Goal: Transaction & Acquisition: Purchase product/service

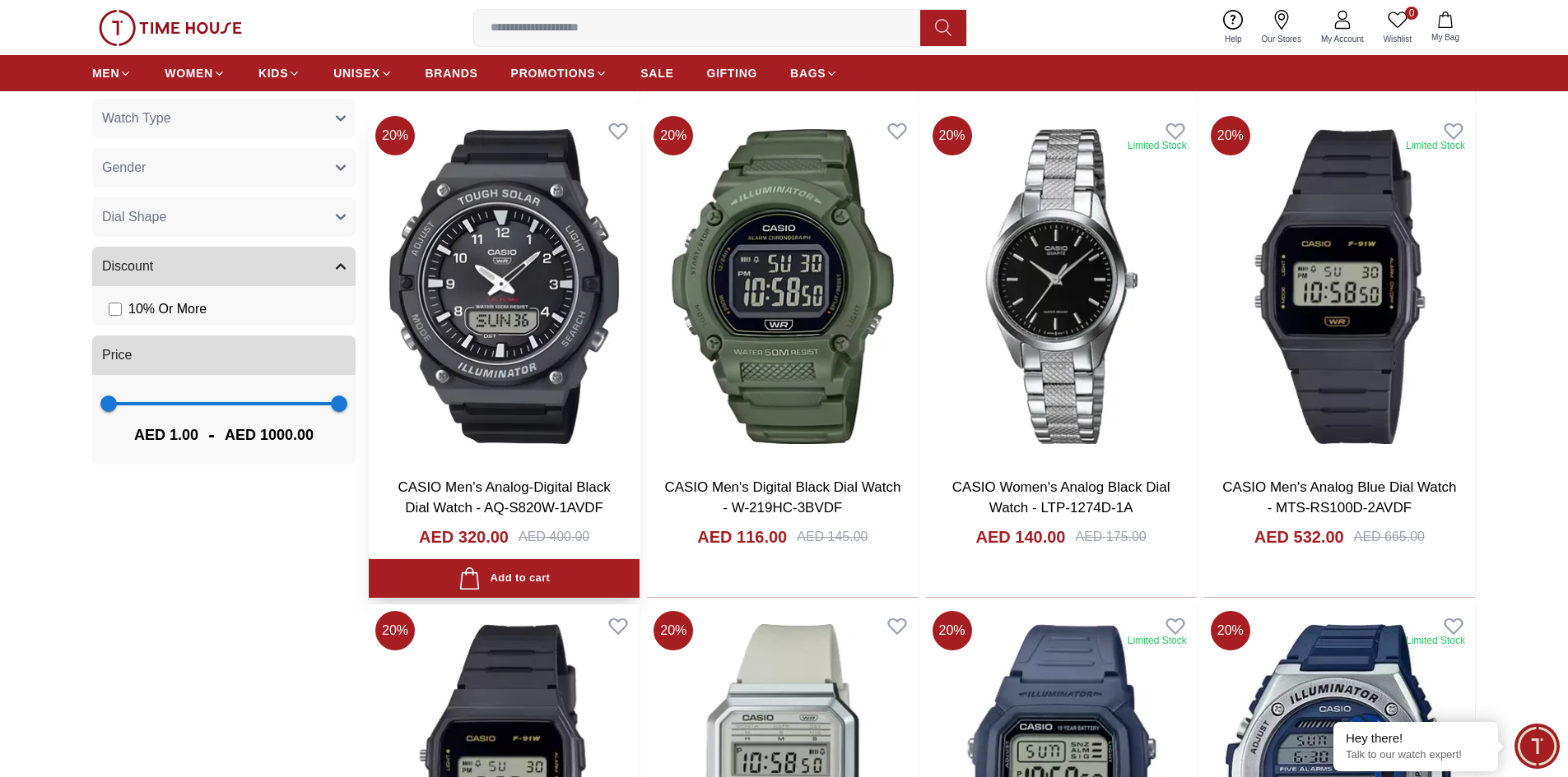
scroll to position [1070, 0]
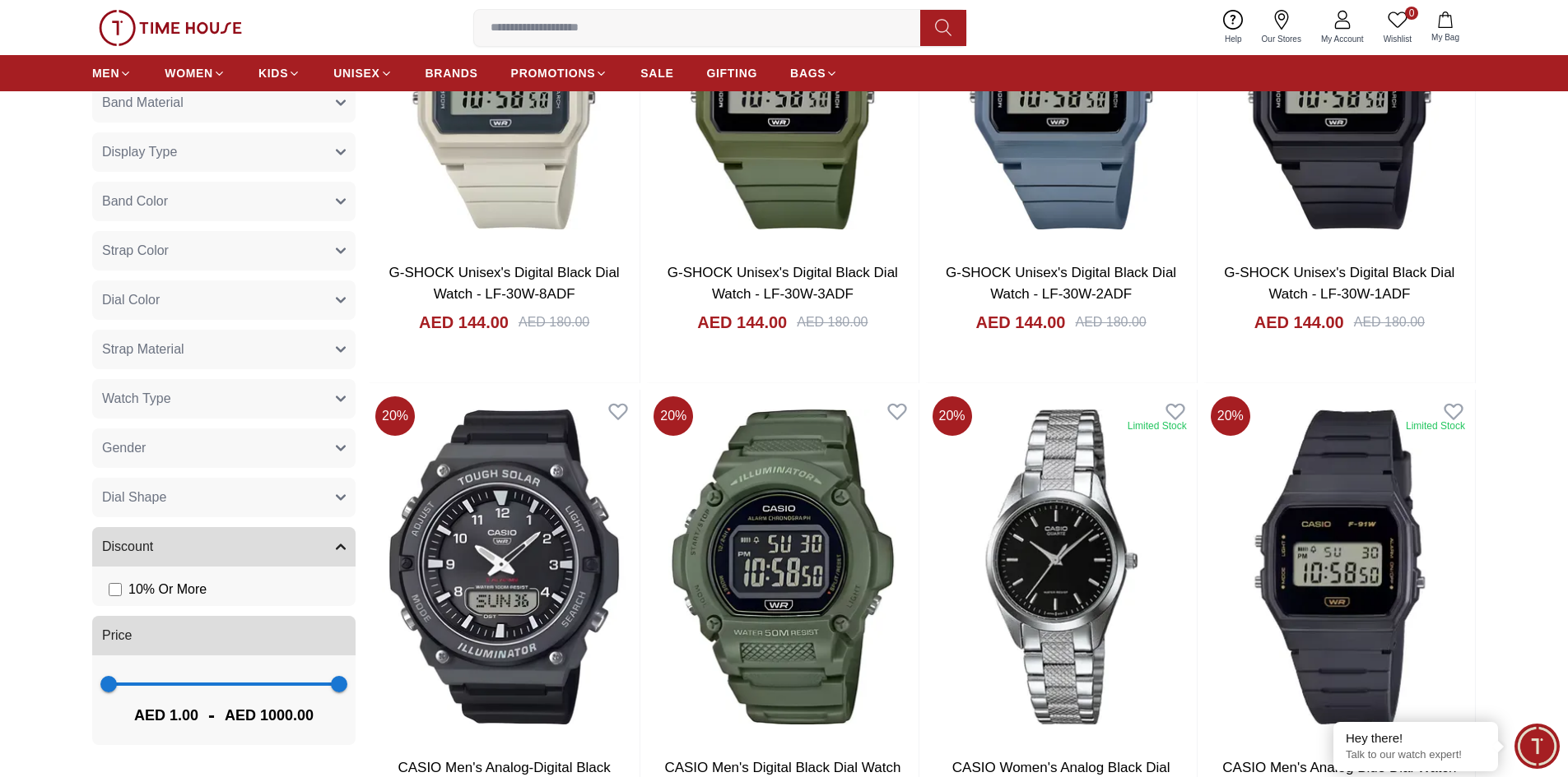
click at [344, 346] on icon "button" at bounding box center [340, 349] width 10 height 10
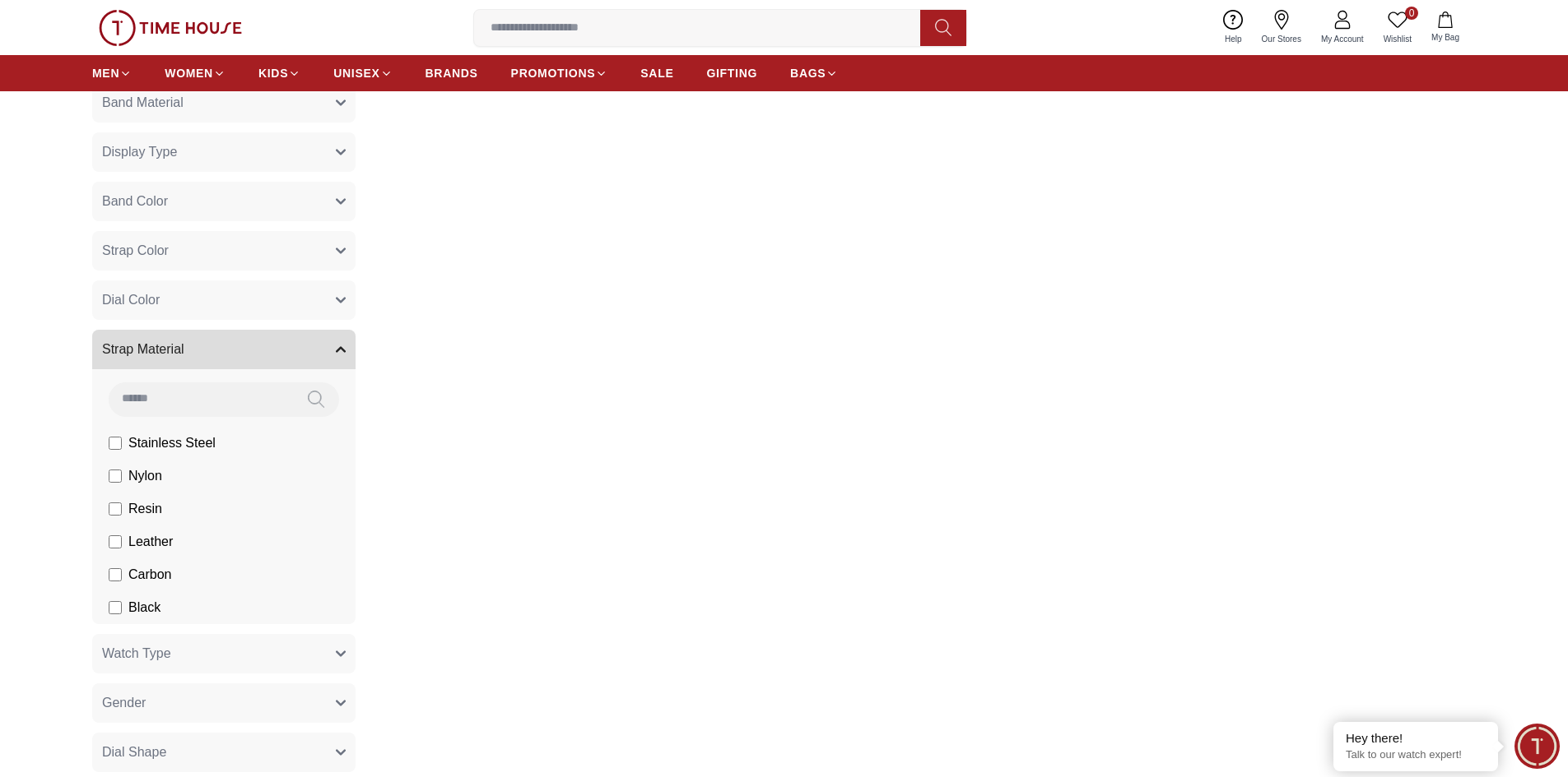
click at [7, 547] on section "Filter By Clear Case Size (Mm) 36.3 34 45 42.1 32.1 40 28.6 25 20.7 34.9 26.5 4…" at bounding box center [784, 379] width 1568 height 1086
click at [53, 515] on section "Filter By Clear Case Size (Mm) 36.3 34 45 42.1 32.1 40 28.6 25 20.7 34.9 26.5 4…" at bounding box center [784, 379] width 1568 height 1086
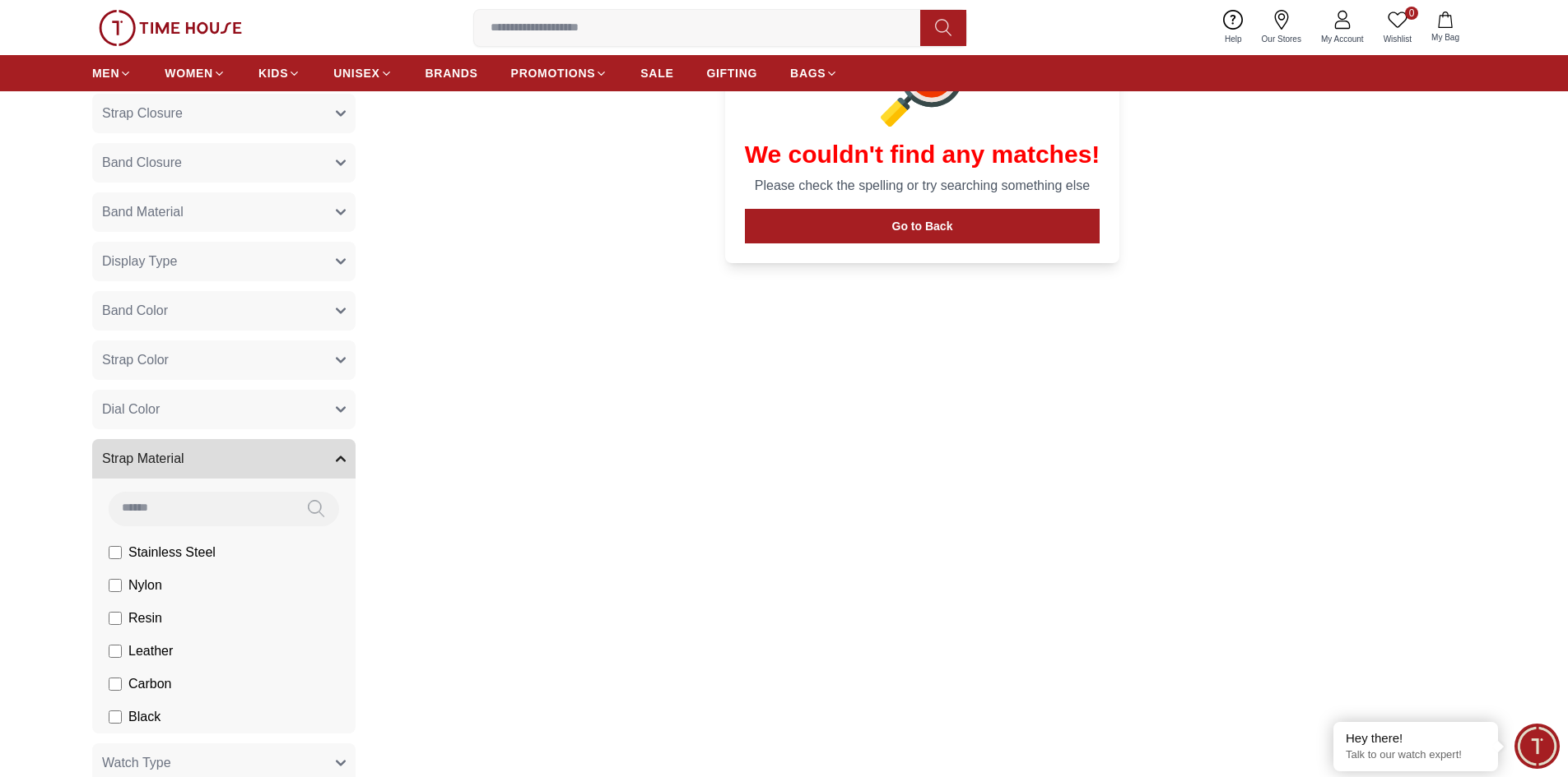
scroll to position [1152, 0]
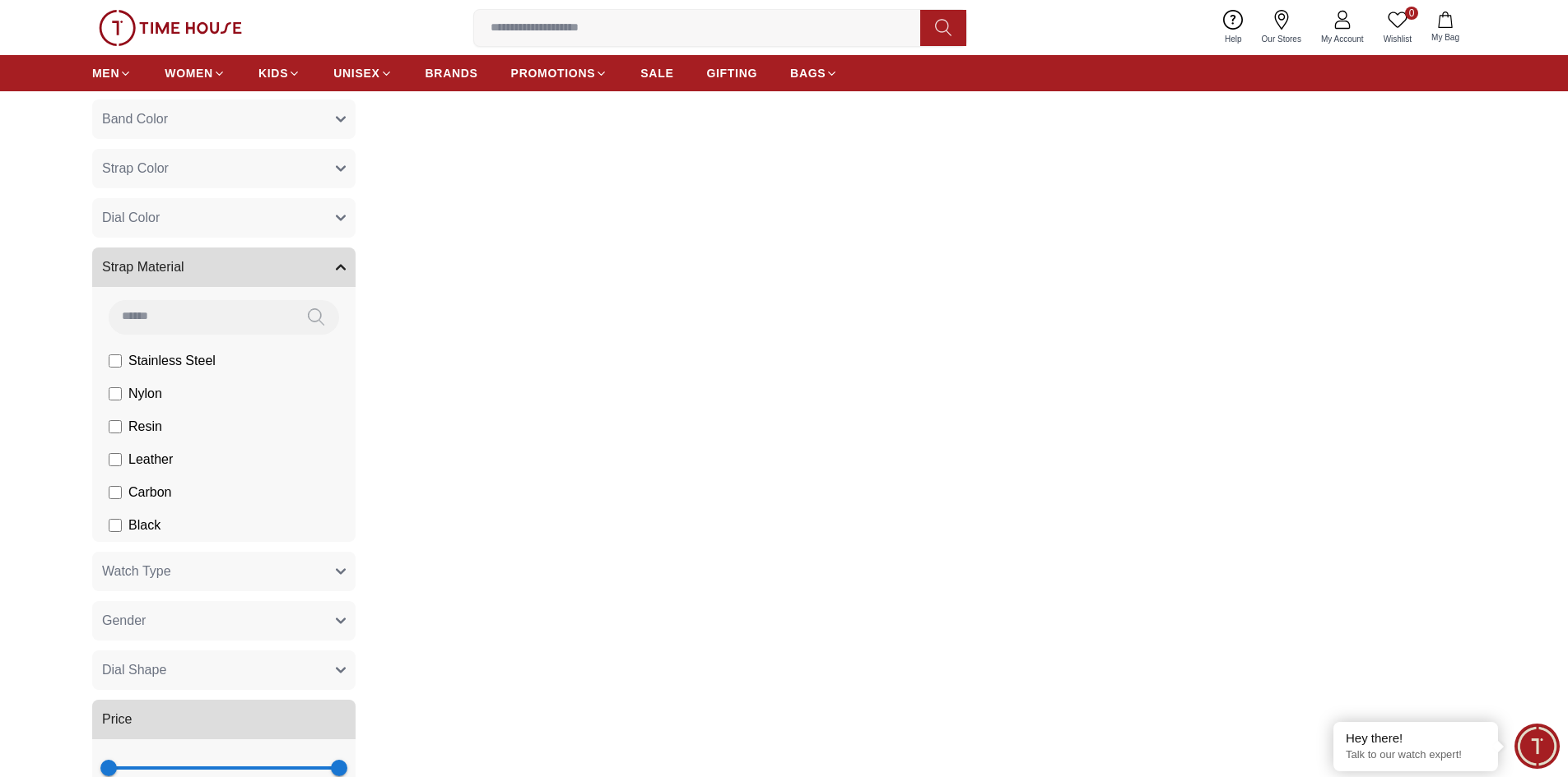
click at [0, 0] on label "Leather" at bounding box center [0, 0] width 0 height 0
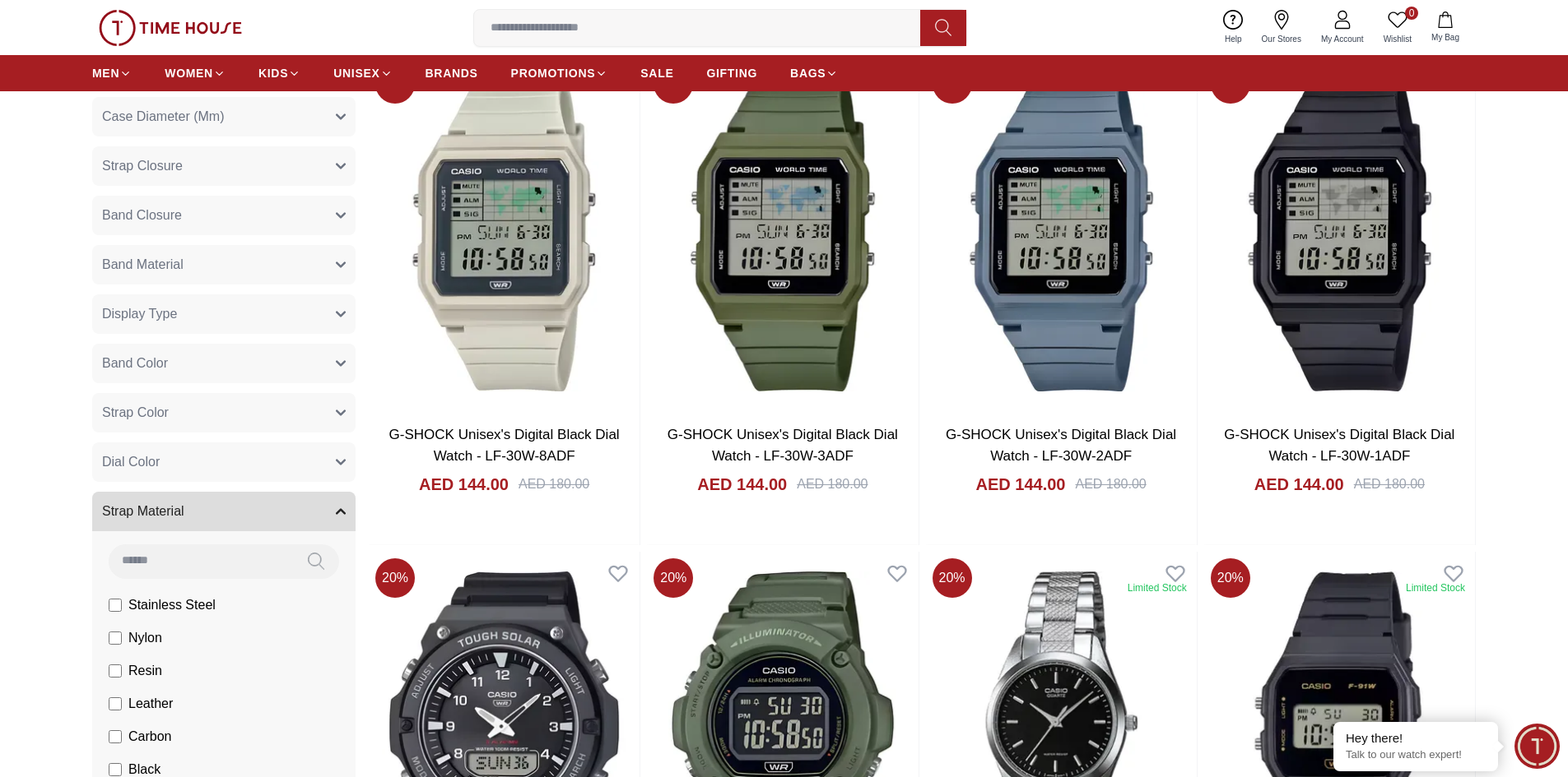
scroll to position [905, 0]
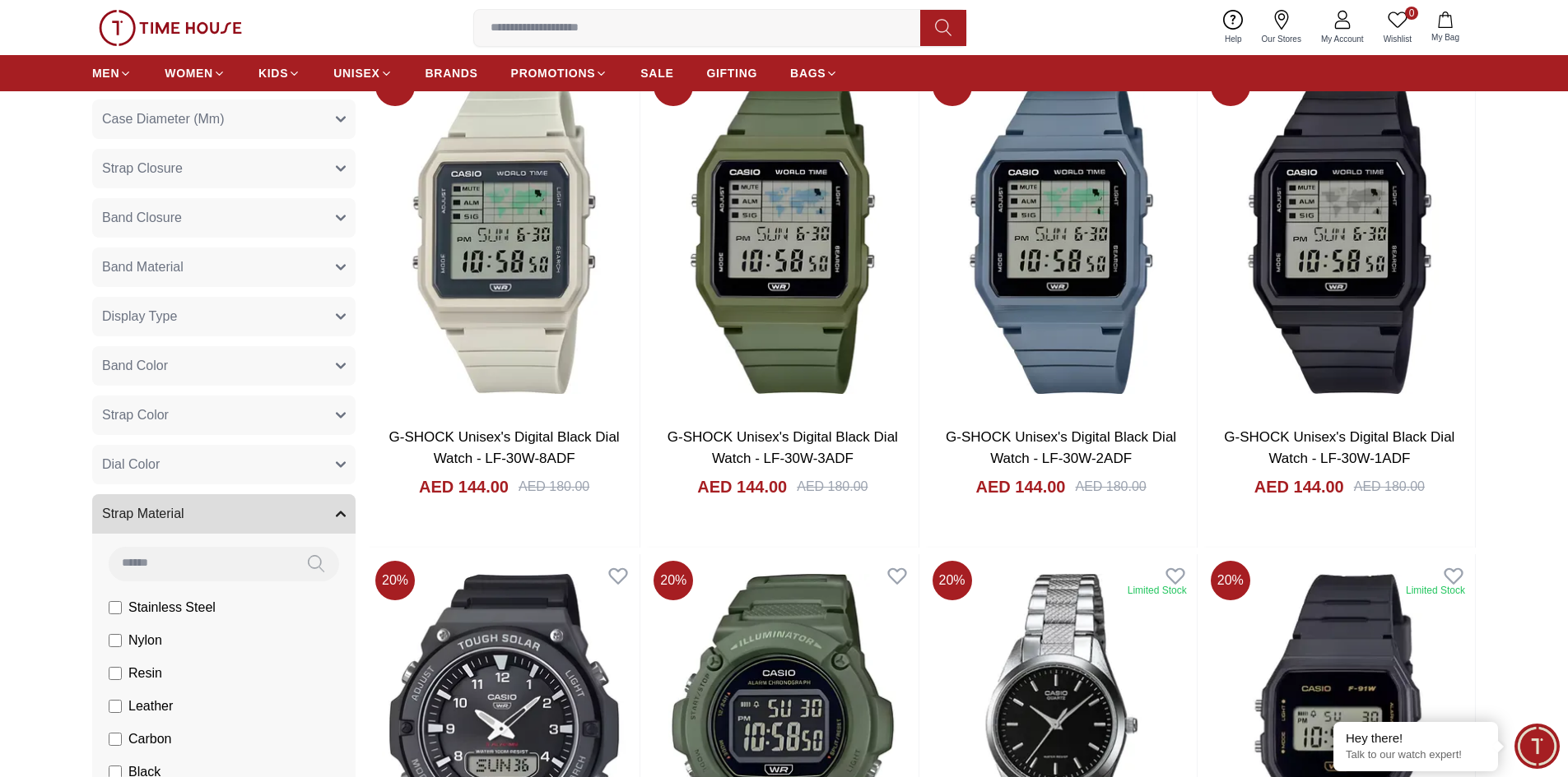
click at [170, 353] on button "Band Color" at bounding box center [224, 366] width 264 height 39
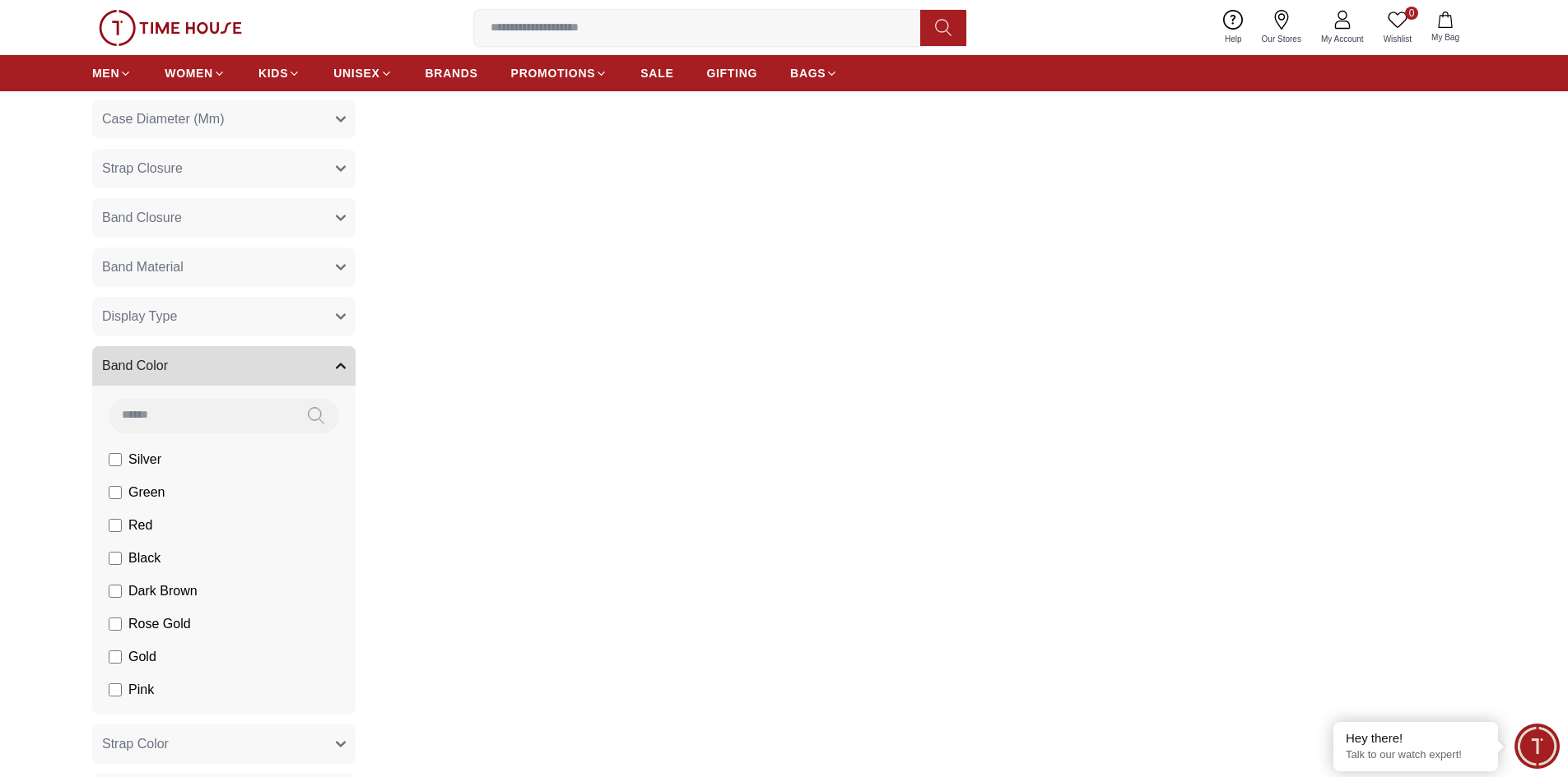
drag, startPoint x: 27, startPoint y: 601, endPoint x: 34, endPoint y: 594, distance: 9.9
click at [28, 601] on section "Filter By Clear Case Size (Mm) 36.3 34 45 42.1 32.1 40 28.6 25 20.7 34.9 26.5 4…" at bounding box center [784, 707] width 1568 height 1414
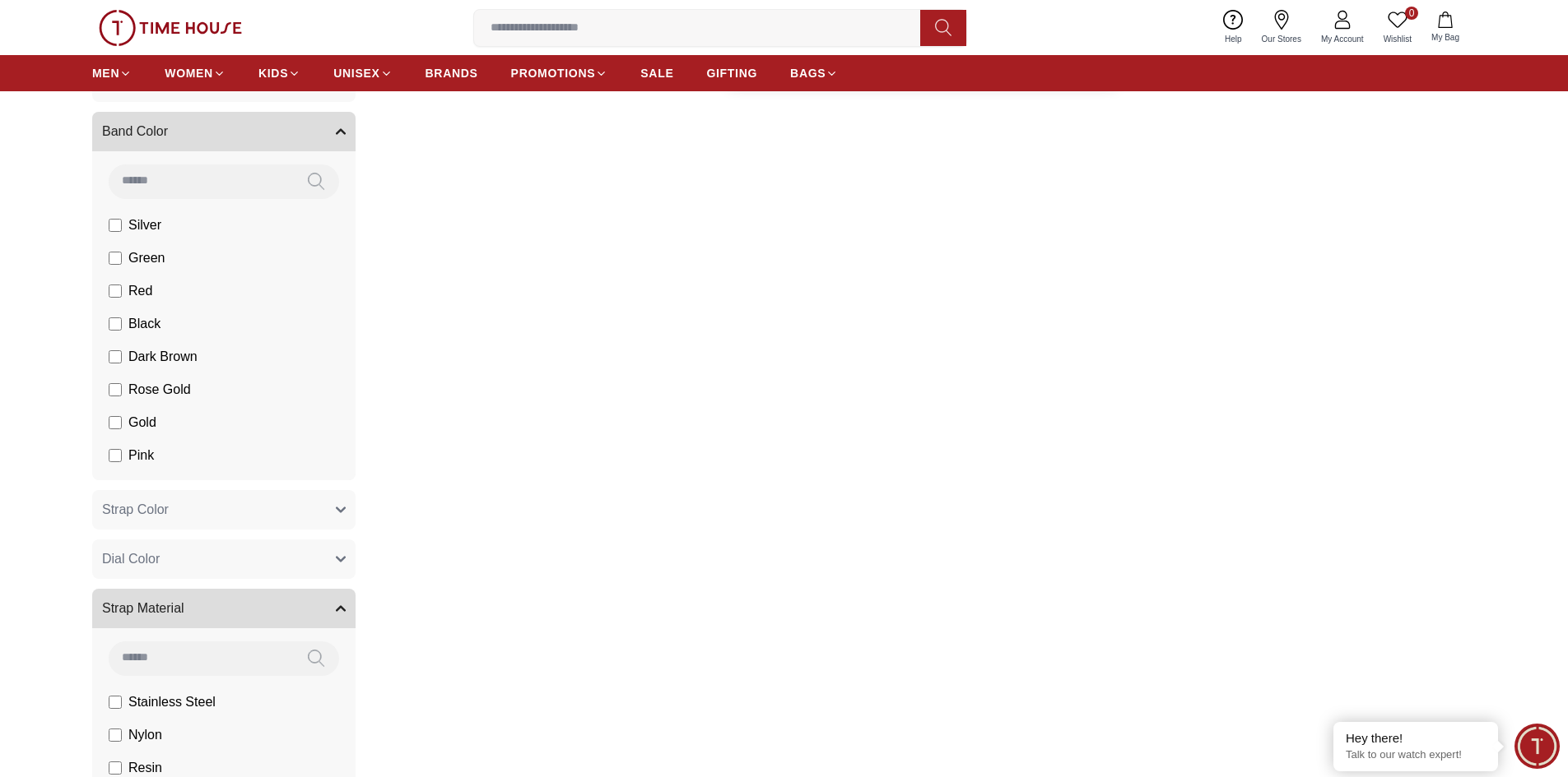
scroll to position [1152, 0]
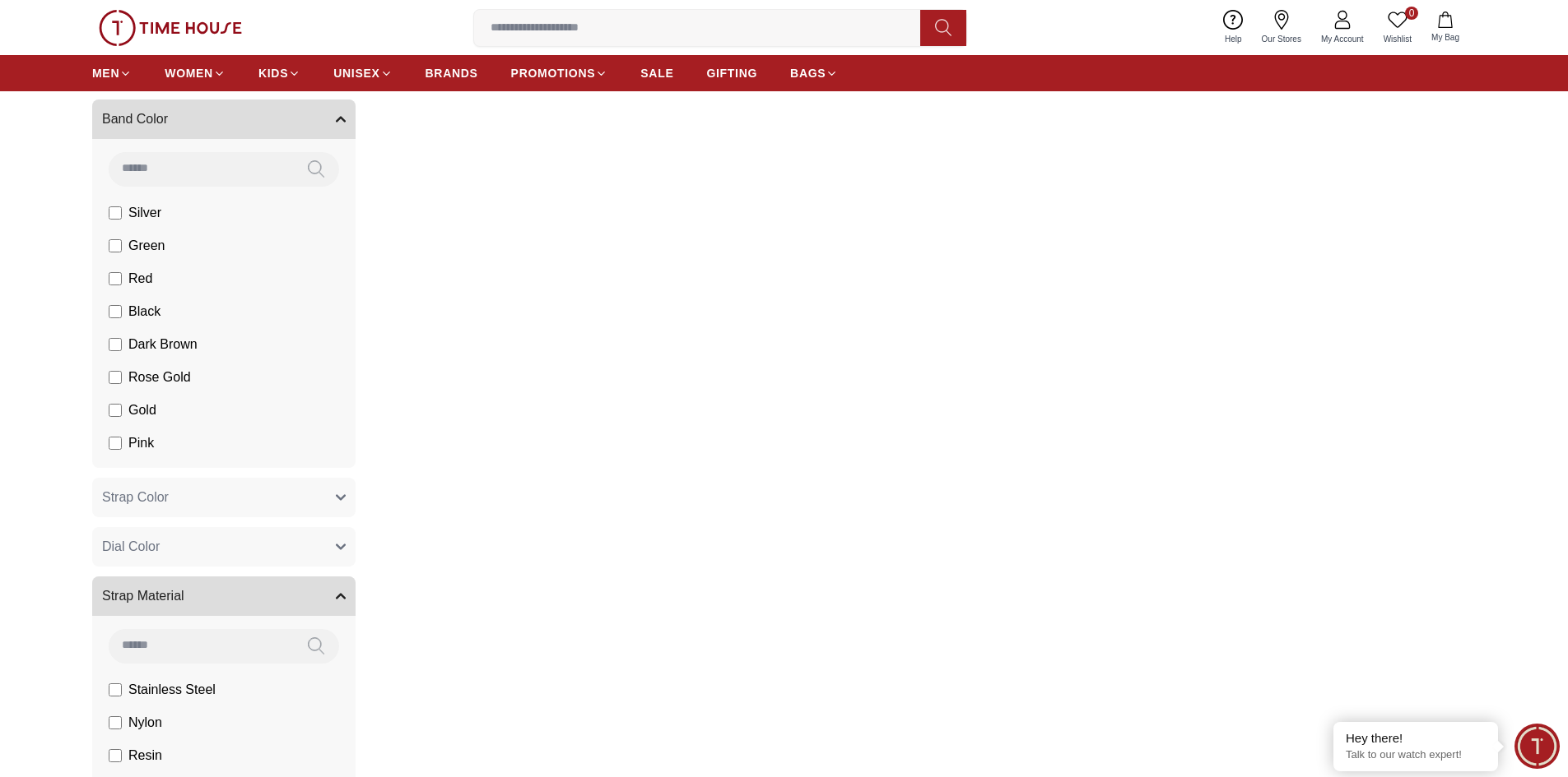
click at [0, 0] on span "Dark Brown" at bounding box center [0, 0] width 0 height 0
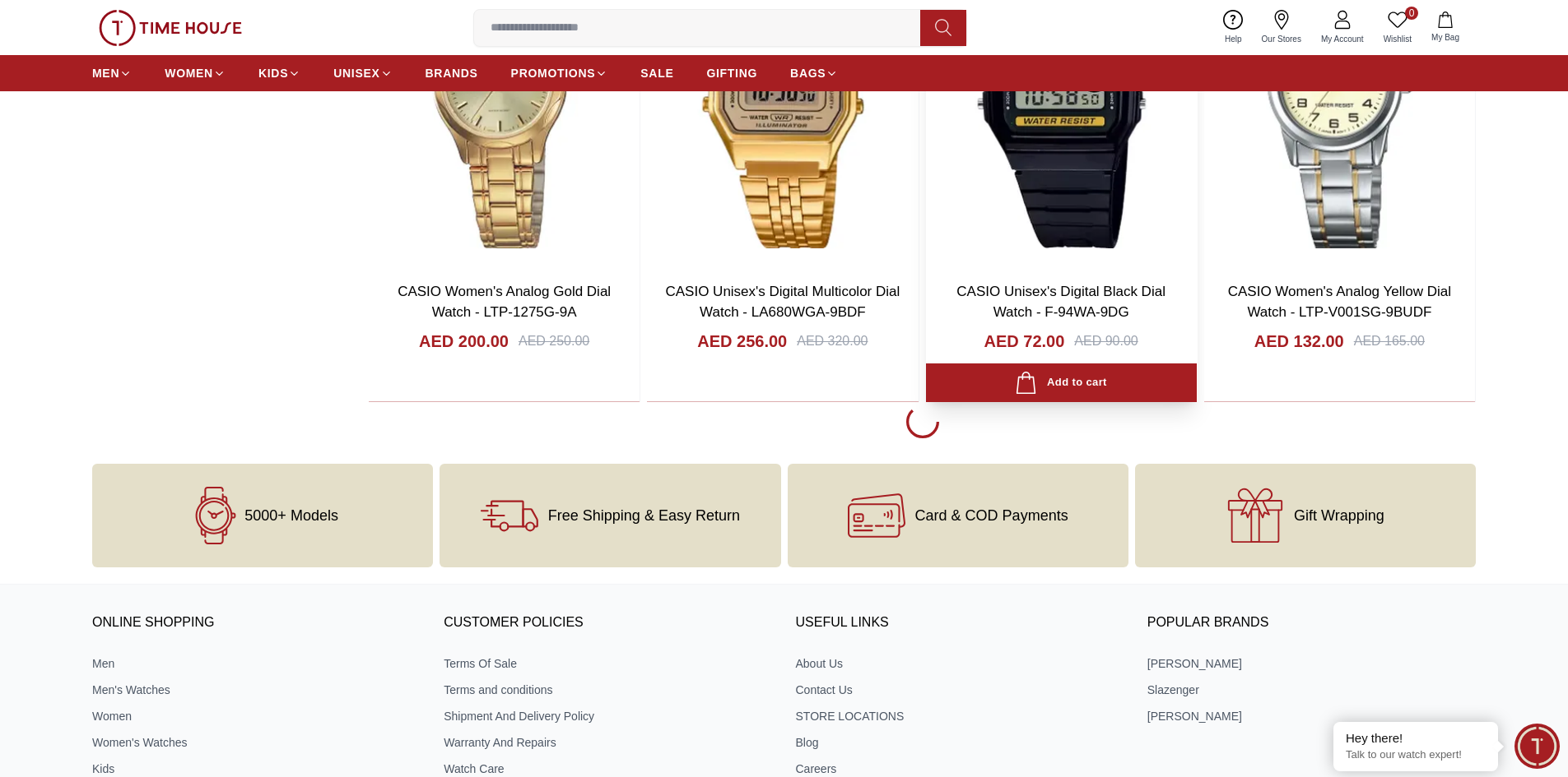
scroll to position [3044, 0]
